Goal: Task Accomplishment & Management: Manage account settings

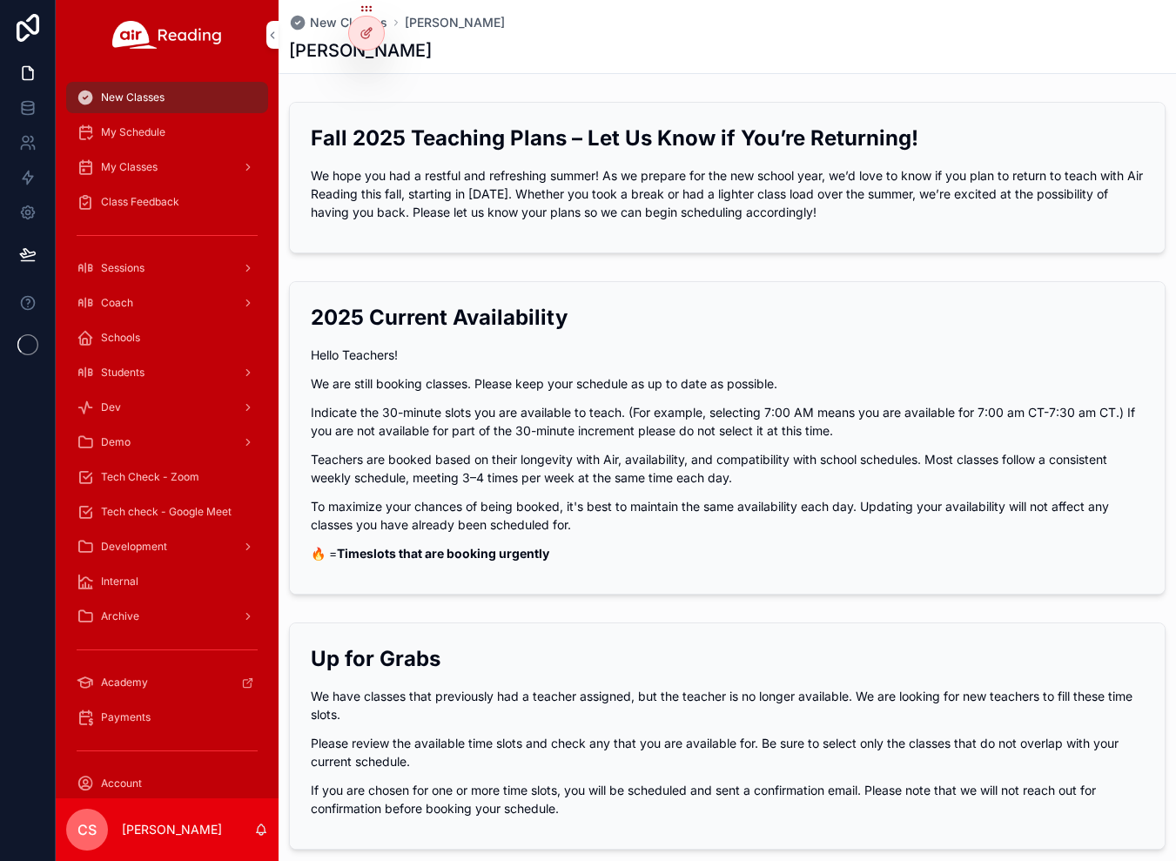
click at [157, 477] on span "Tech Check - Zoom" at bounding box center [150, 477] width 98 height 14
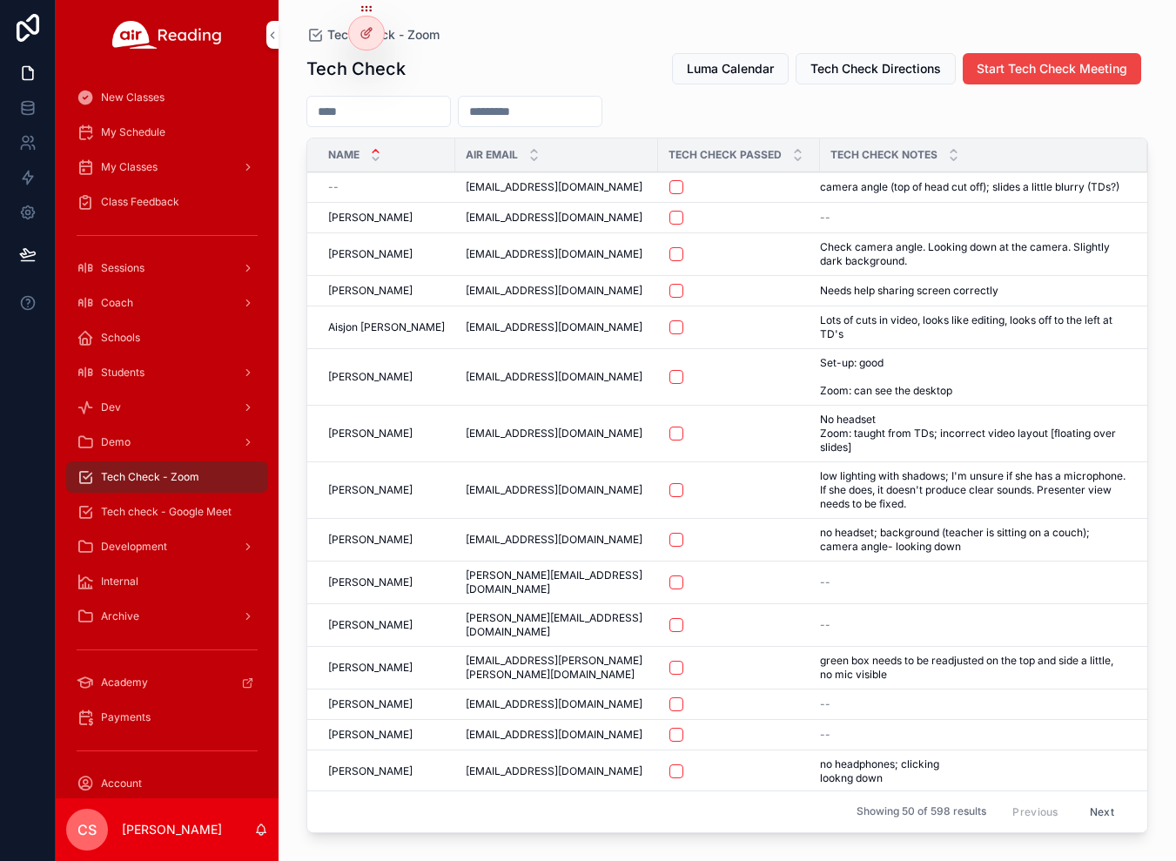
click at [401, 111] on input "scrollable content" at bounding box center [378, 111] width 143 height 24
type input "****"
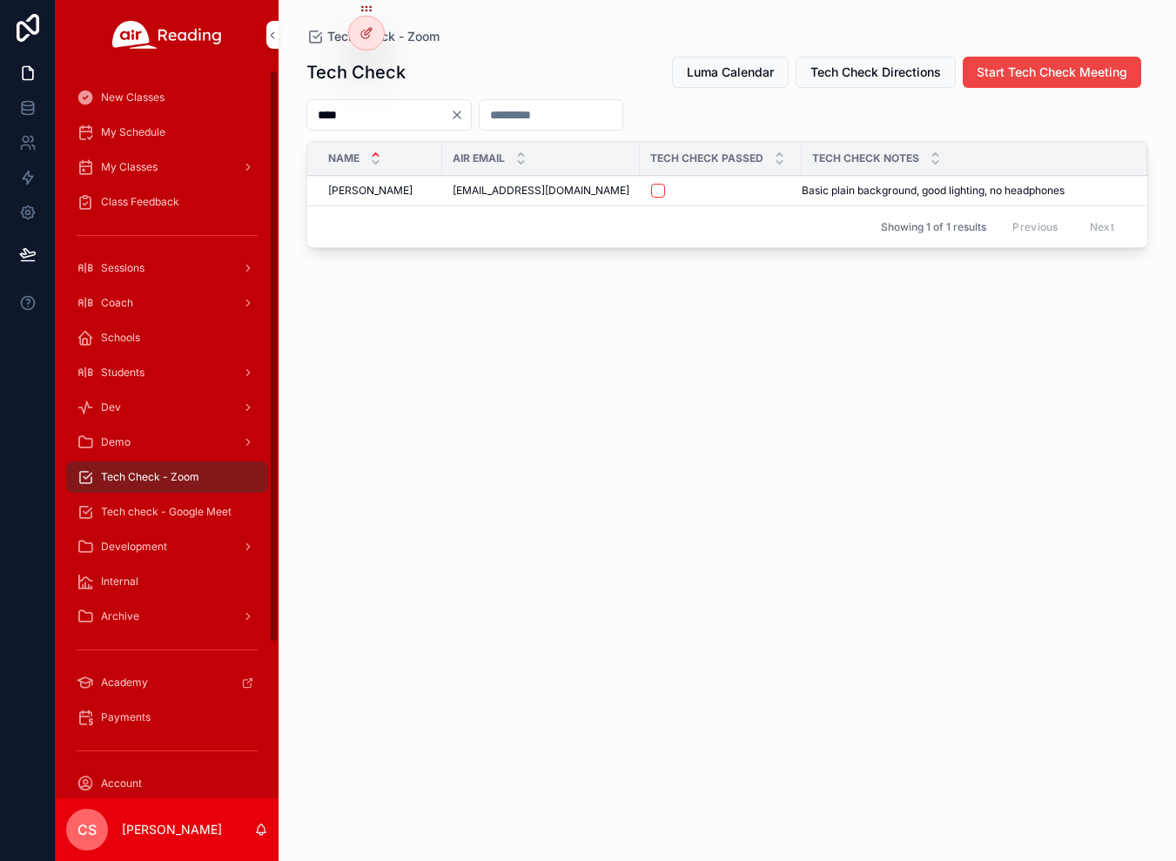
click at [203, 513] on span "Tech check - Google Meet" at bounding box center [166, 512] width 131 height 14
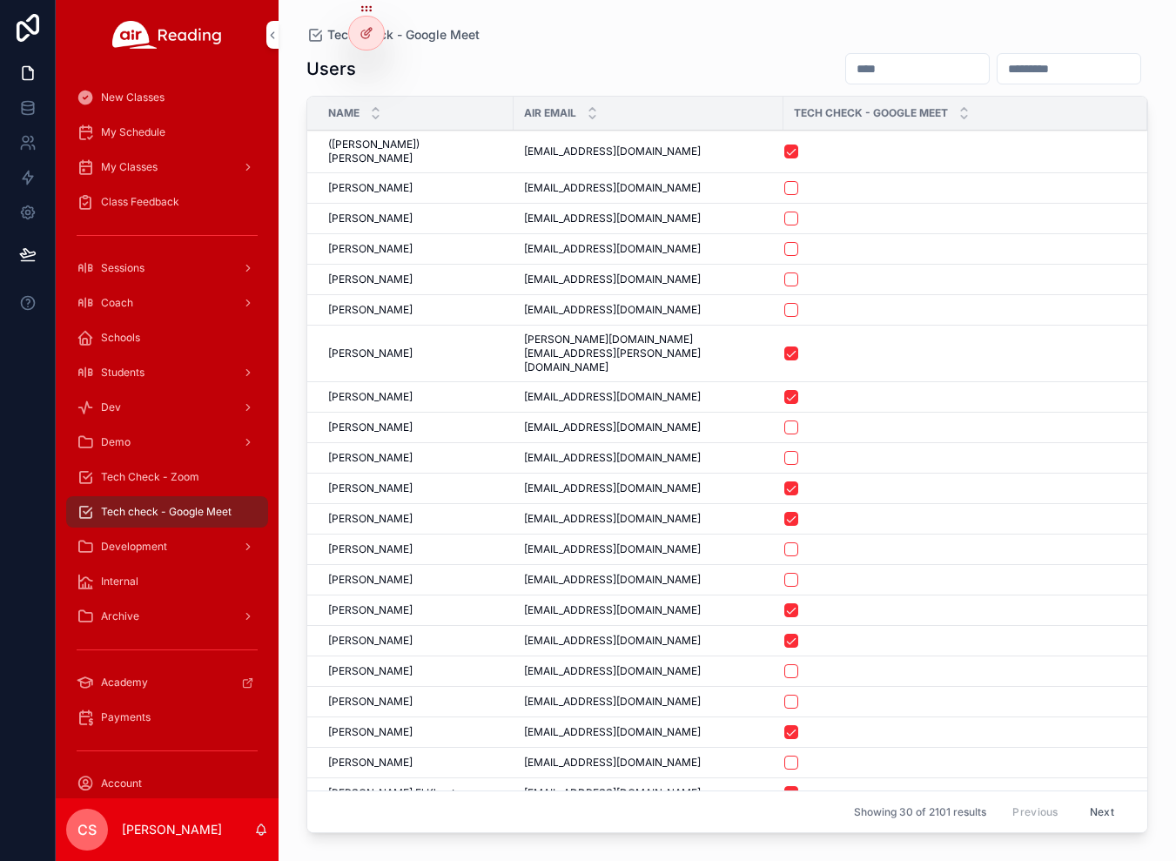
click at [858, 64] on input "scrollable content" at bounding box center [917, 69] width 143 height 24
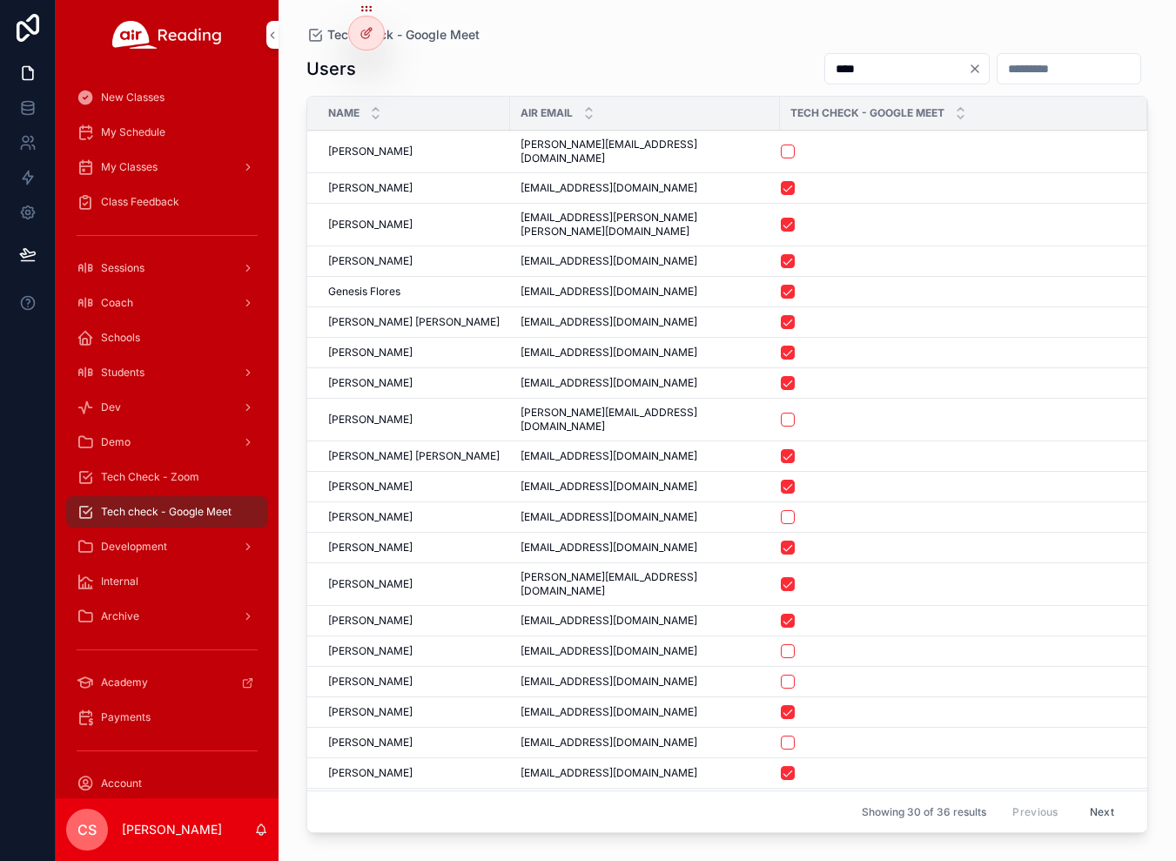
type input "*****"
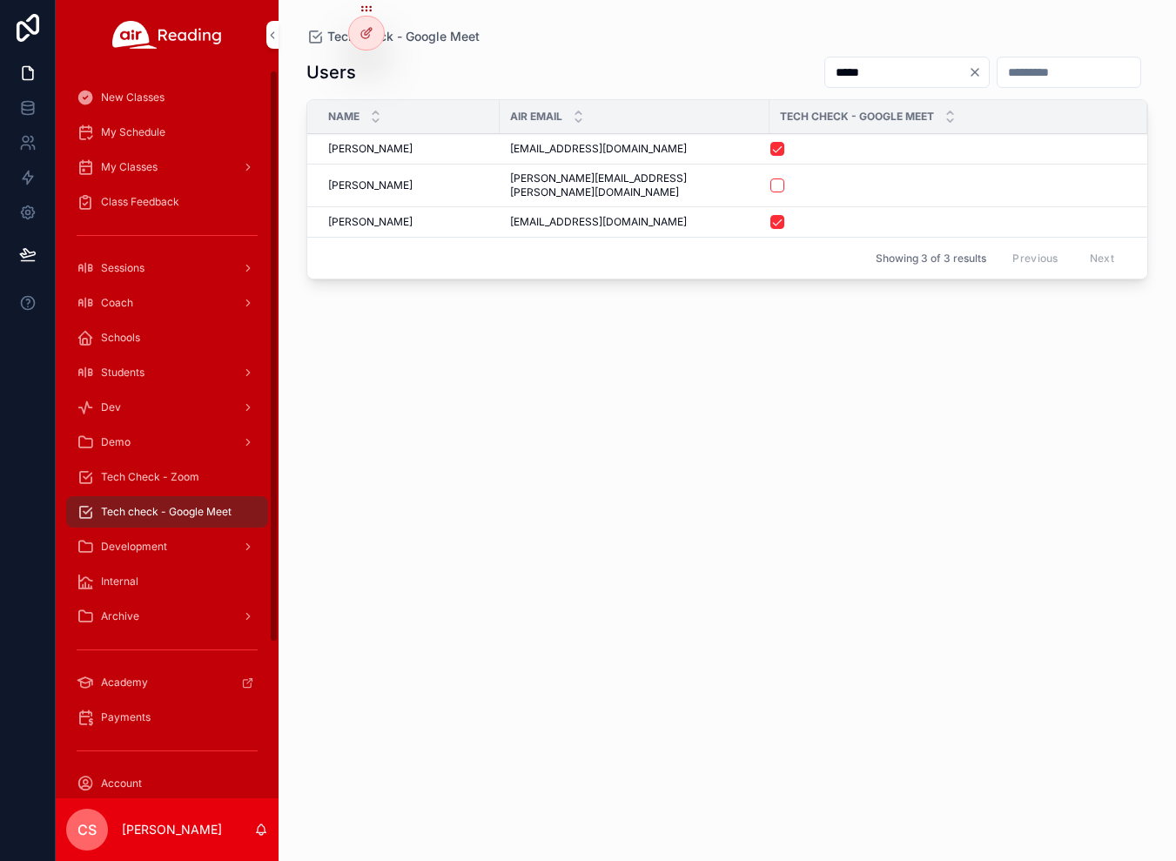
click at [179, 474] on span "Tech Check - Zoom" at bounding box center [150, 477] width 98 height 14
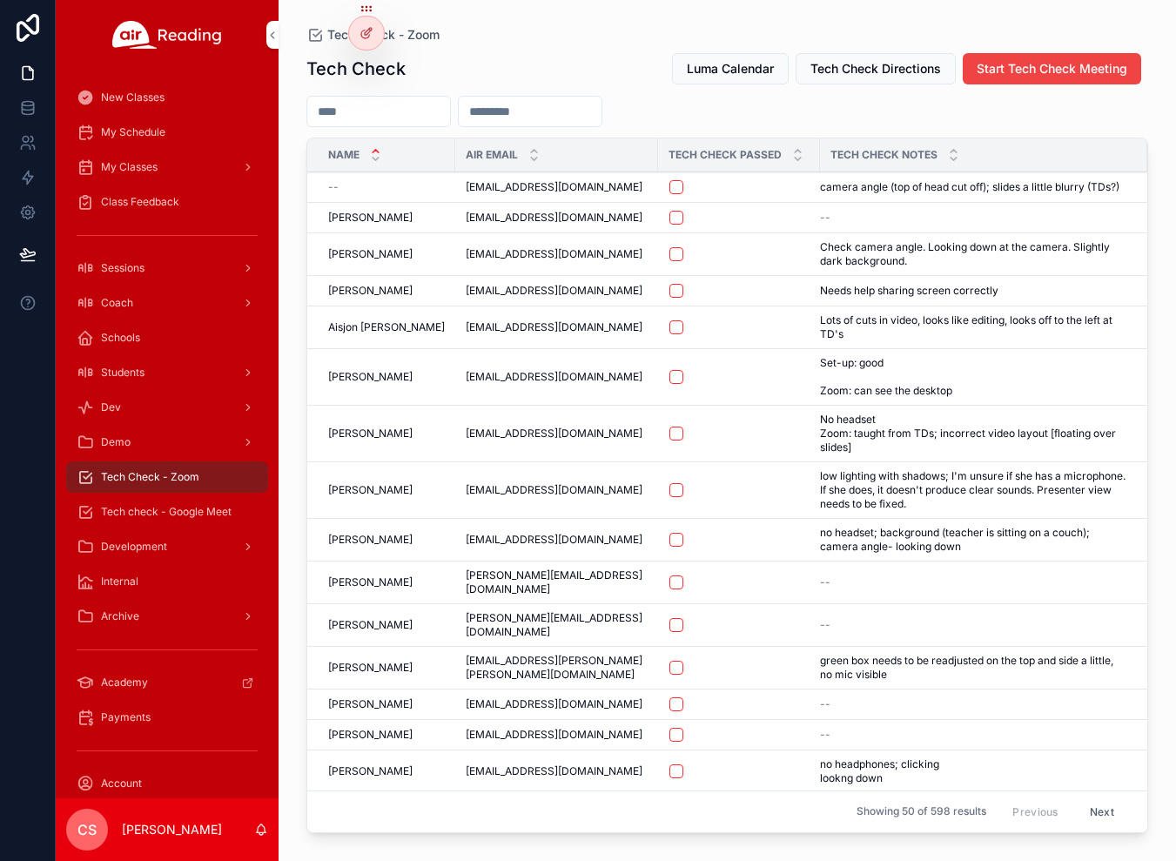
click at [394, 111] on input "scrollable content" at bounding box center [378, 111] width 143 height 24
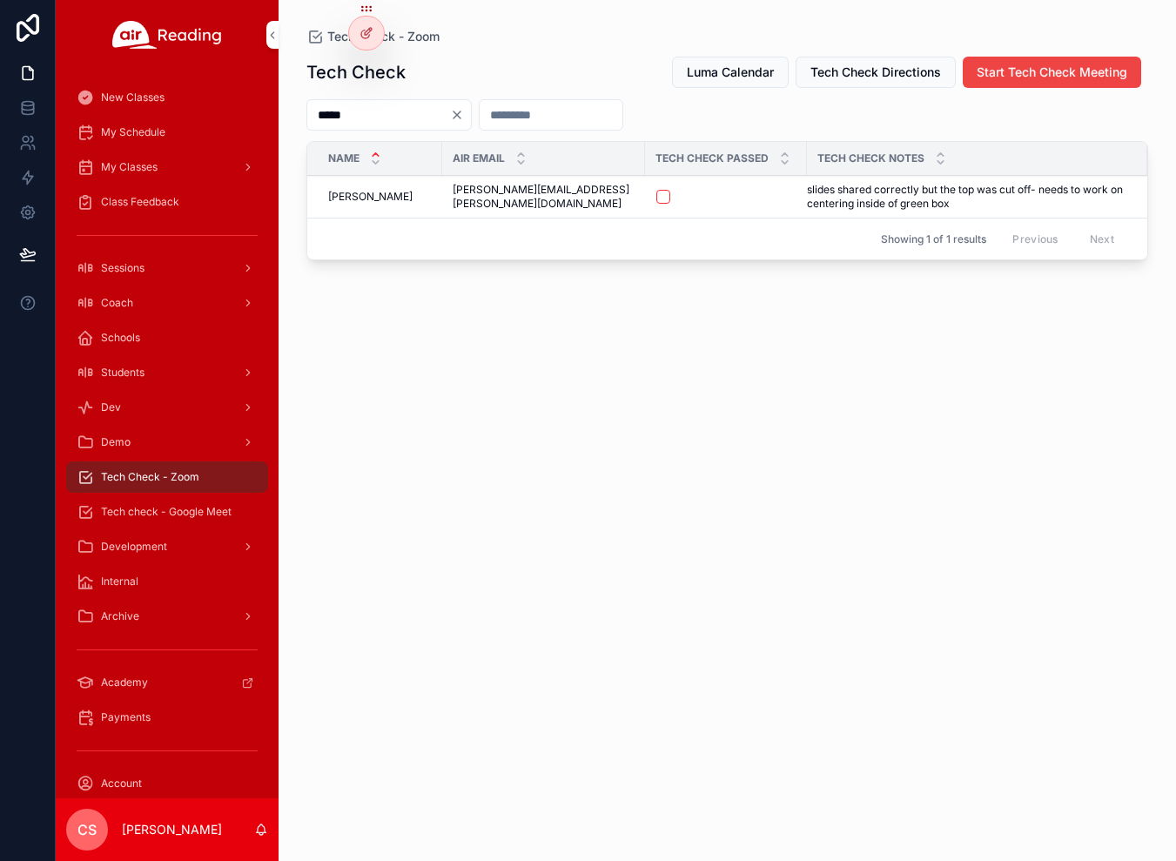
type input "*****"
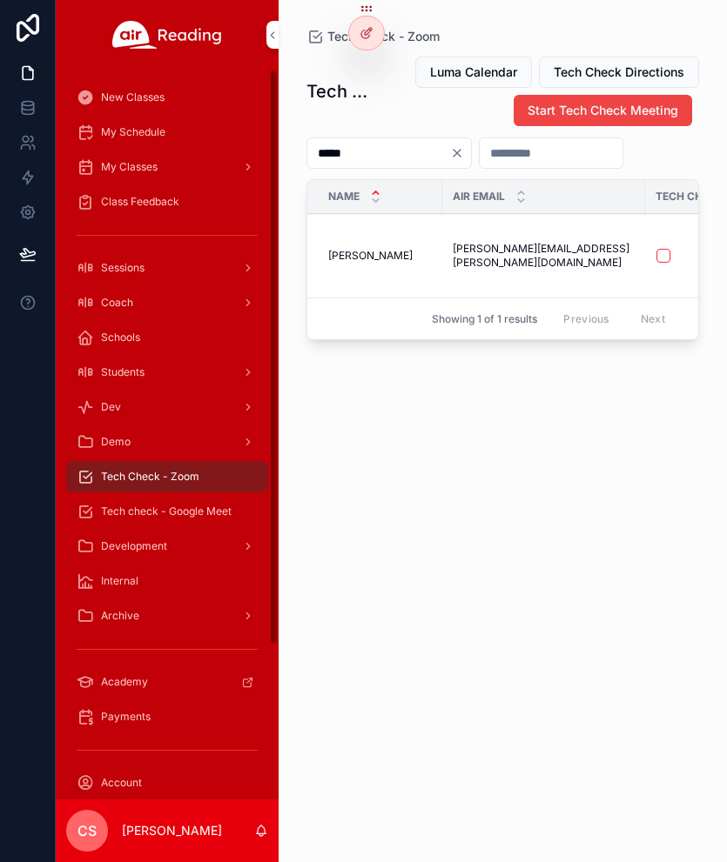
click at [179, 511] on span "Tech check - Google Meet" at bounding box center [166, 512] width 131 height 14
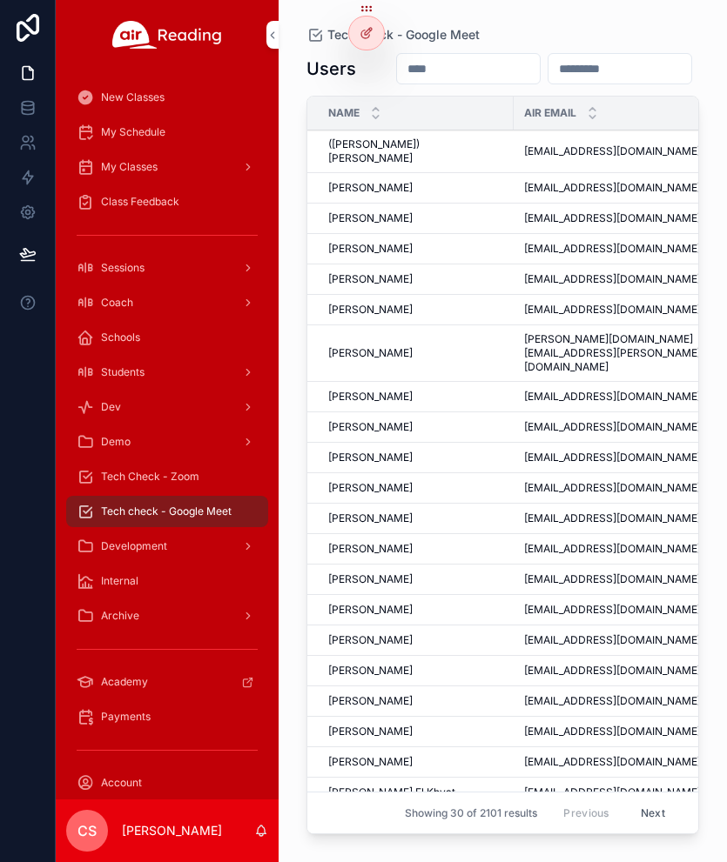
click at [567, 81] on input "scrollable content" at bounding box center [619, 69] width 143 height 24
click at [539, 64] on input "scrollable content" at bounding box center [468, 69] width 143 height 24
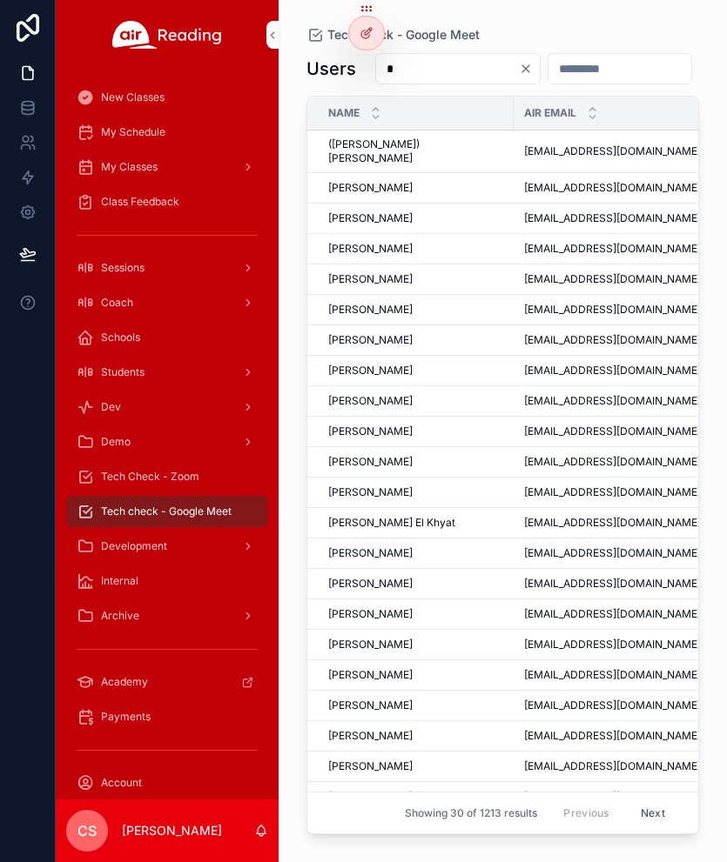
type input "*"
click at [135, 171] on span "My Classes" at bounding box center [129, 167] width 57 height 14
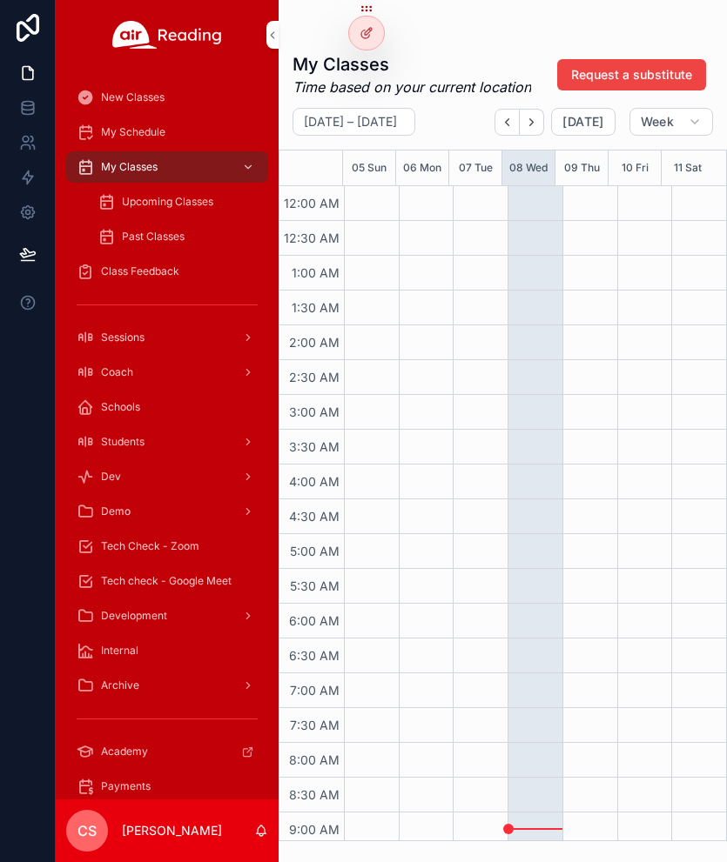
click at [129, 267] on span "Class Feedback" at bounding box center [140, 272] width 78 height 14
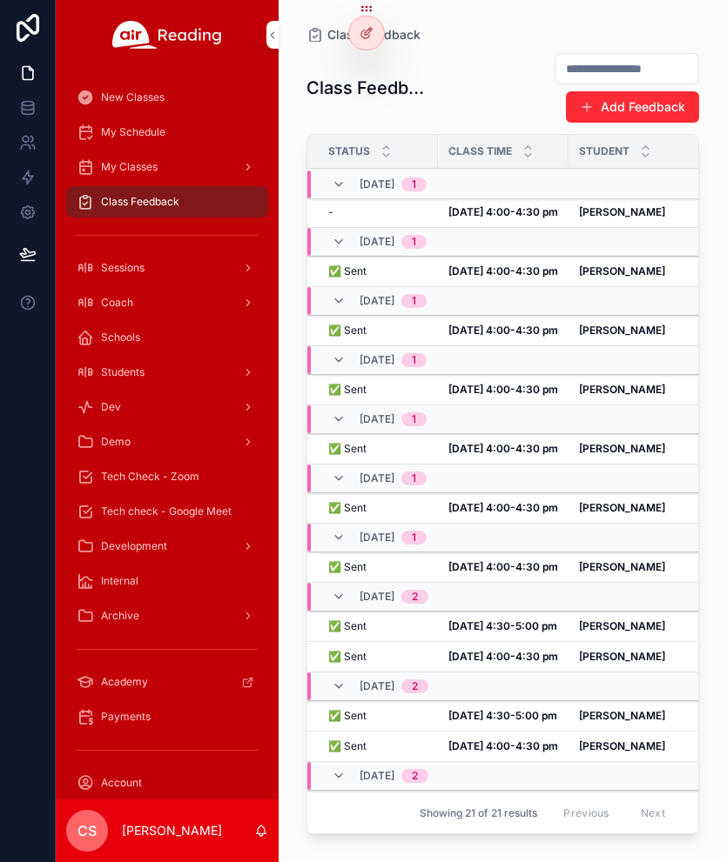
click at [495, 212] on strong "[DATE] 4:00-4:30 pm" at bounding box center [503, 211] width 110 height 13
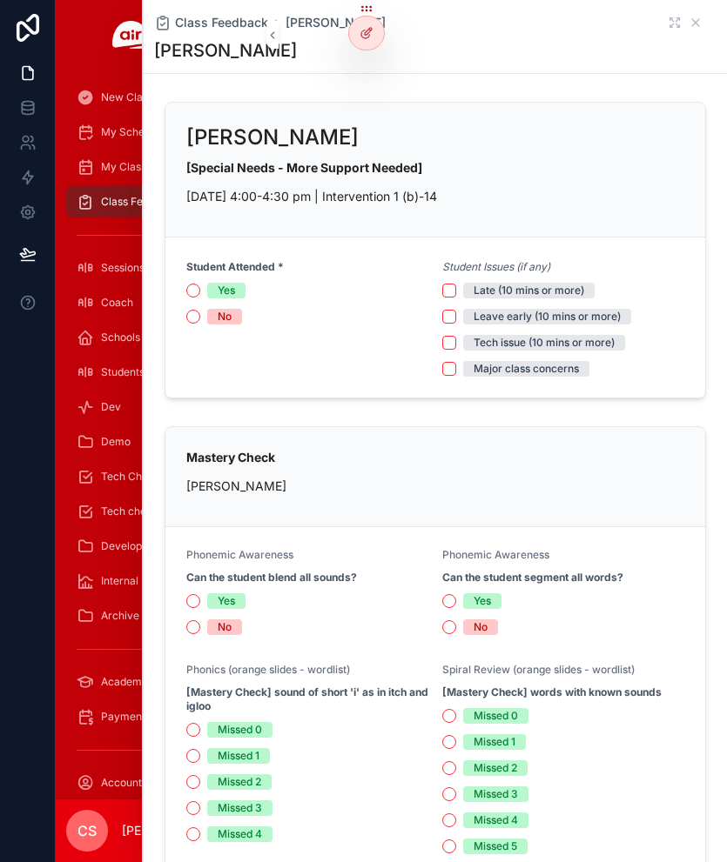
click at [113, 203] on span "Class Feedback" at bounding box center [140, 202] width 78 height 14
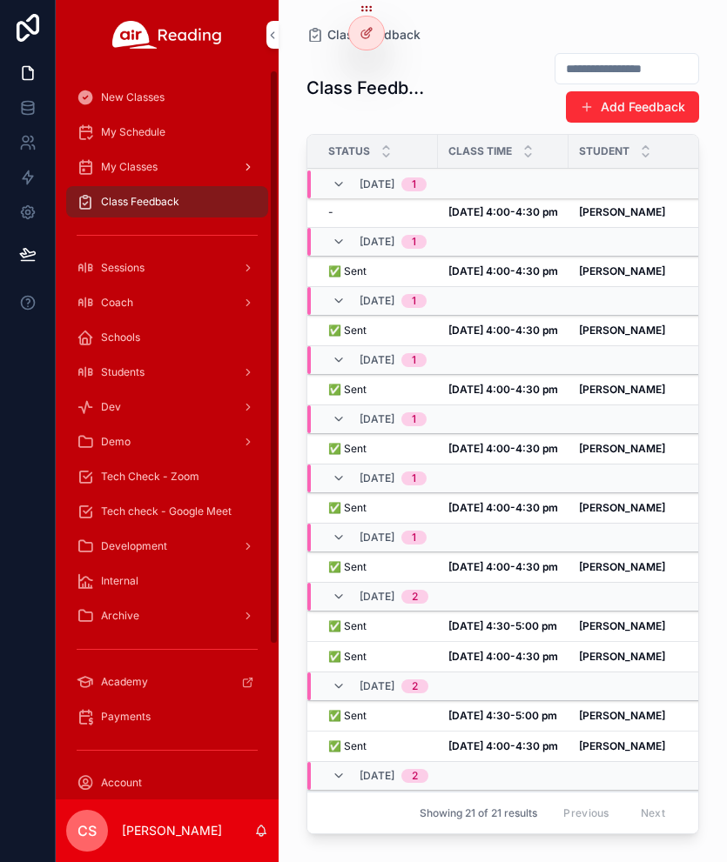
click at [110, 169] on span "My Classes" at bounding box center [129, 167] width 57 height 14
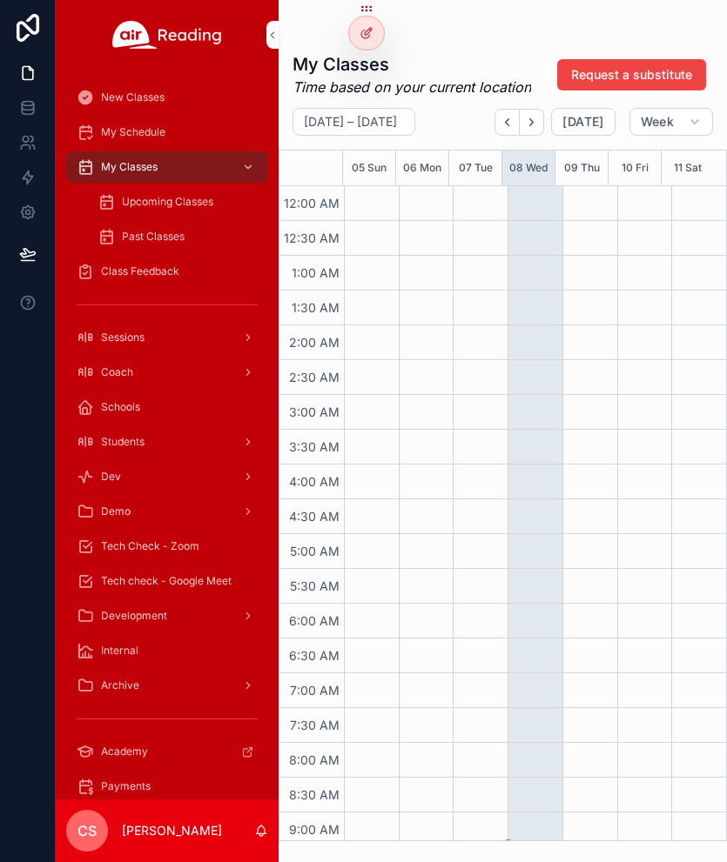
click at [131, 208] on span "Upcoming Classes" at bounding box center [167, 202] width 91 height 14
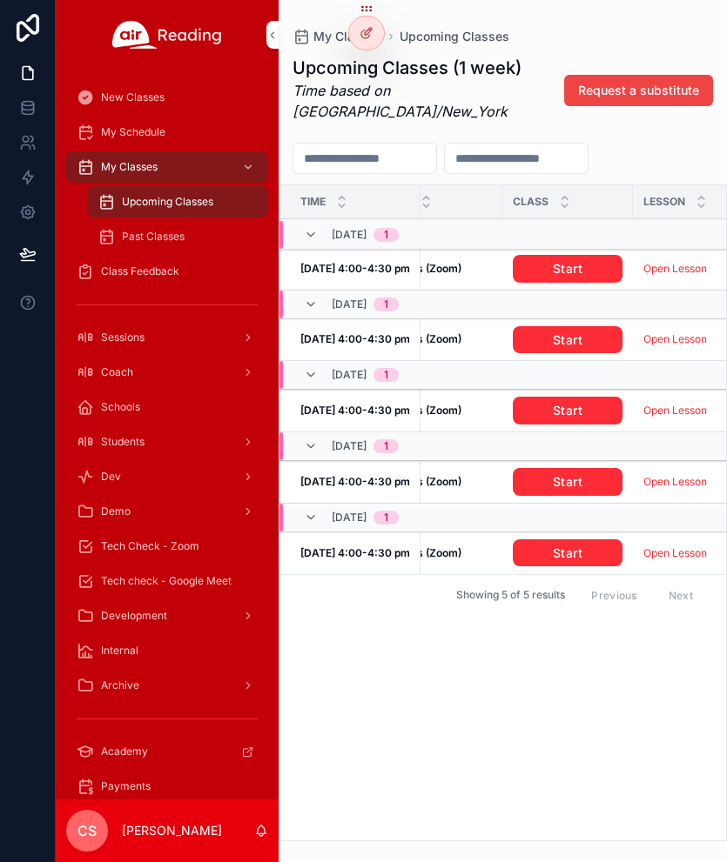
scroll to position [0, 399]
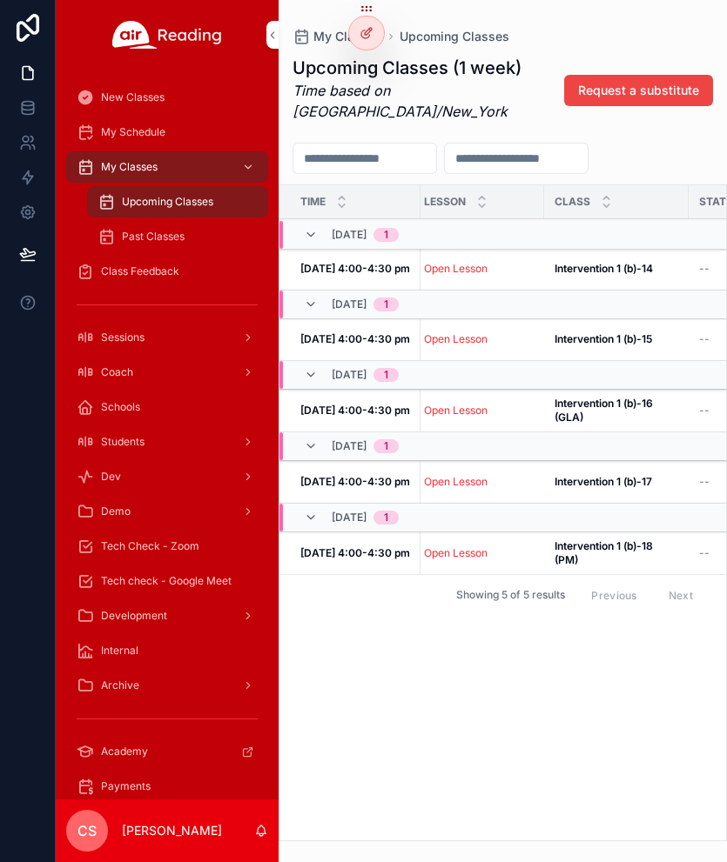
click at [166, 192] on div "Upcoming Classes" at bounding box center [177, 202] width 160 height 28
click at [161, 178] on div "My Classes" at bounding box center [167, 167] width 181 height 28
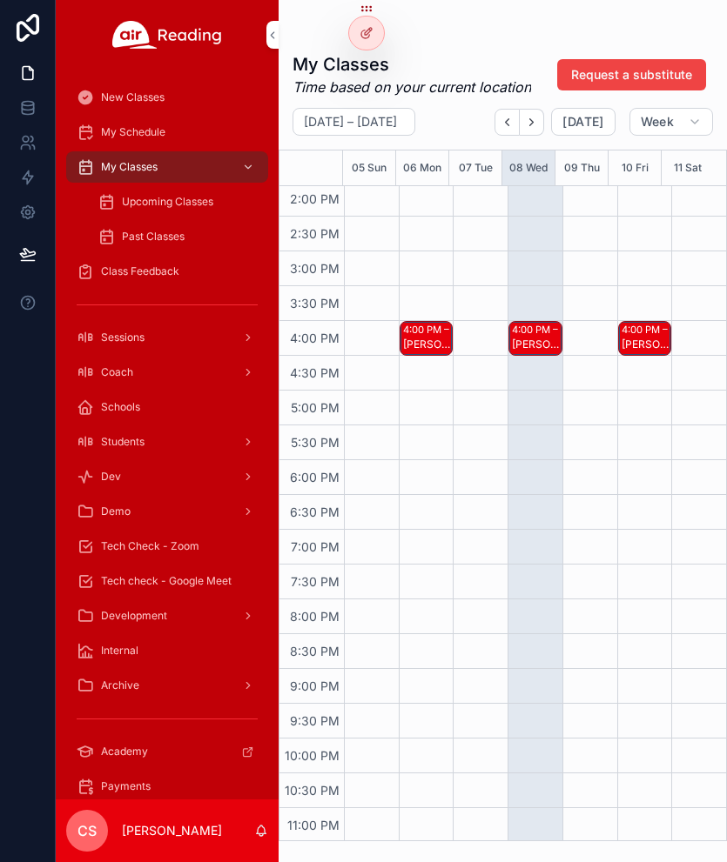
scroll to position [986, 0]
